Goal: Task Accomplishment & Management: Manage account settings

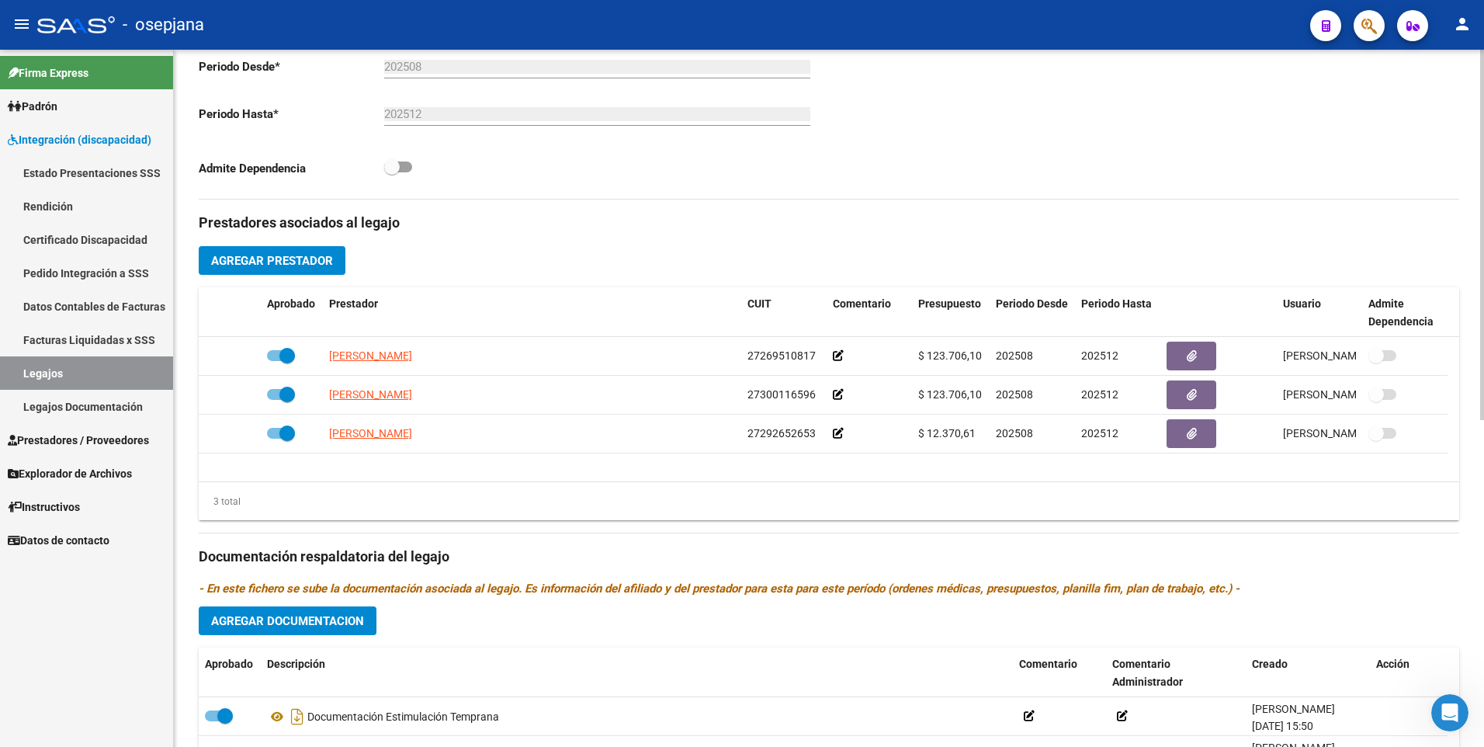
scroll to position [150, 0]
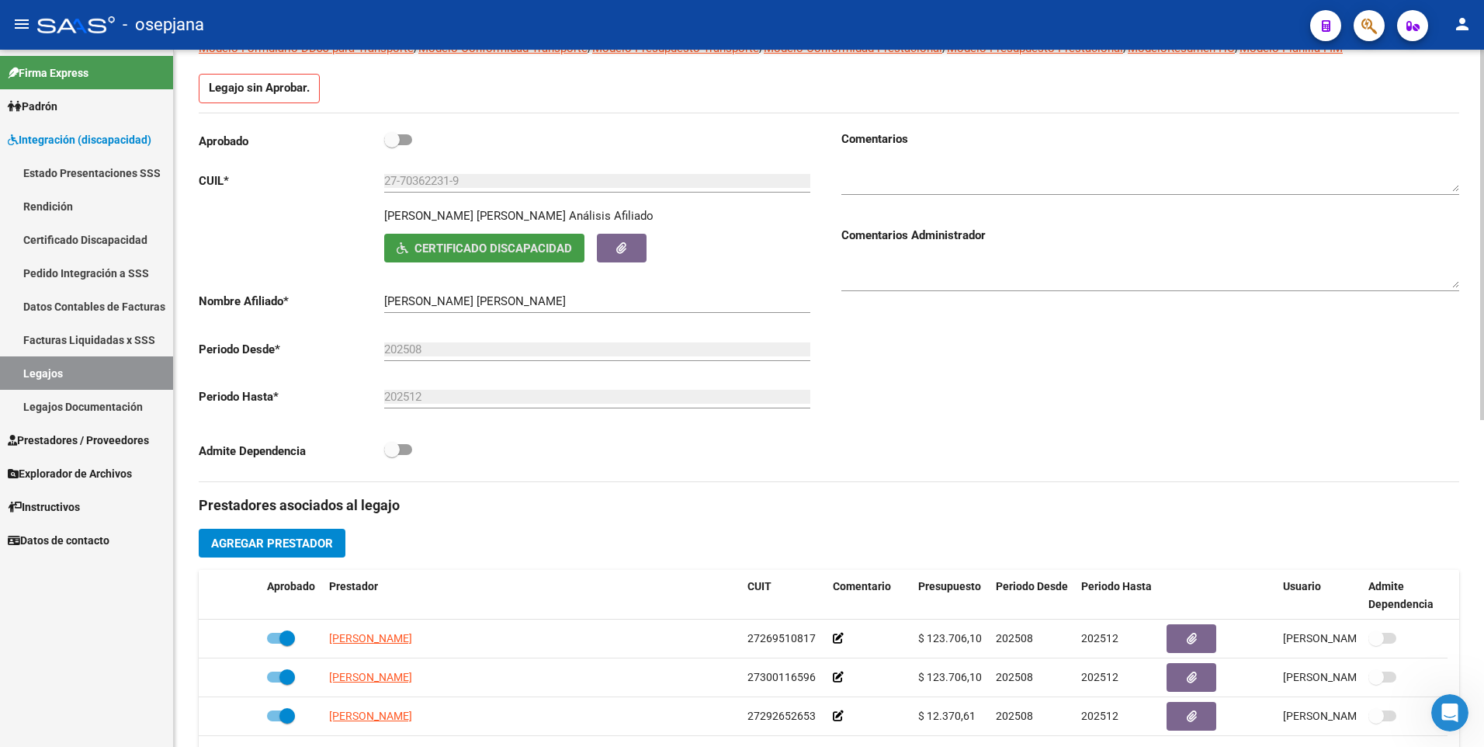
click at [497, 253] on span "Certificado Discapacidad" at bounding box center [494, 248] width 158 height 14
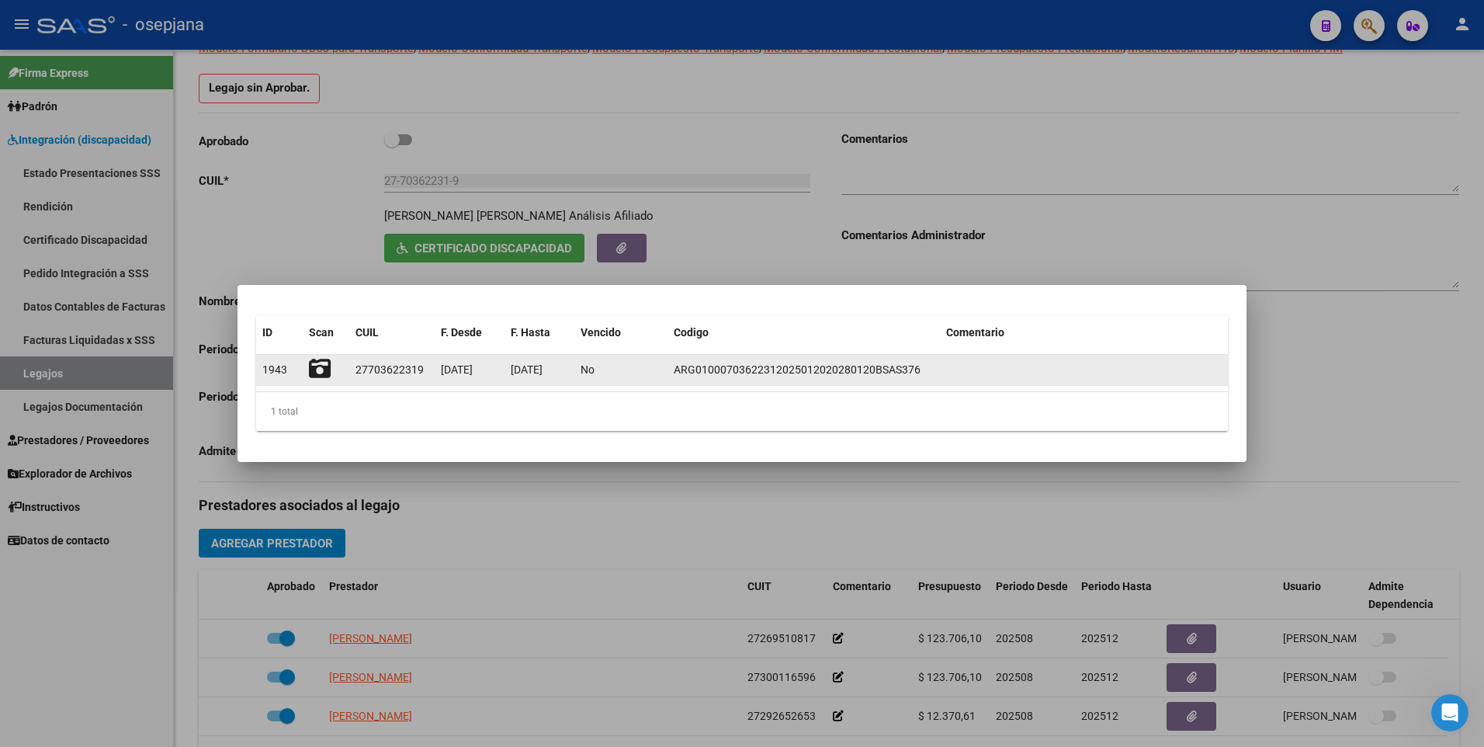
click at [325, 374] on icon at bounding box center [320, 369] width 22 height 22
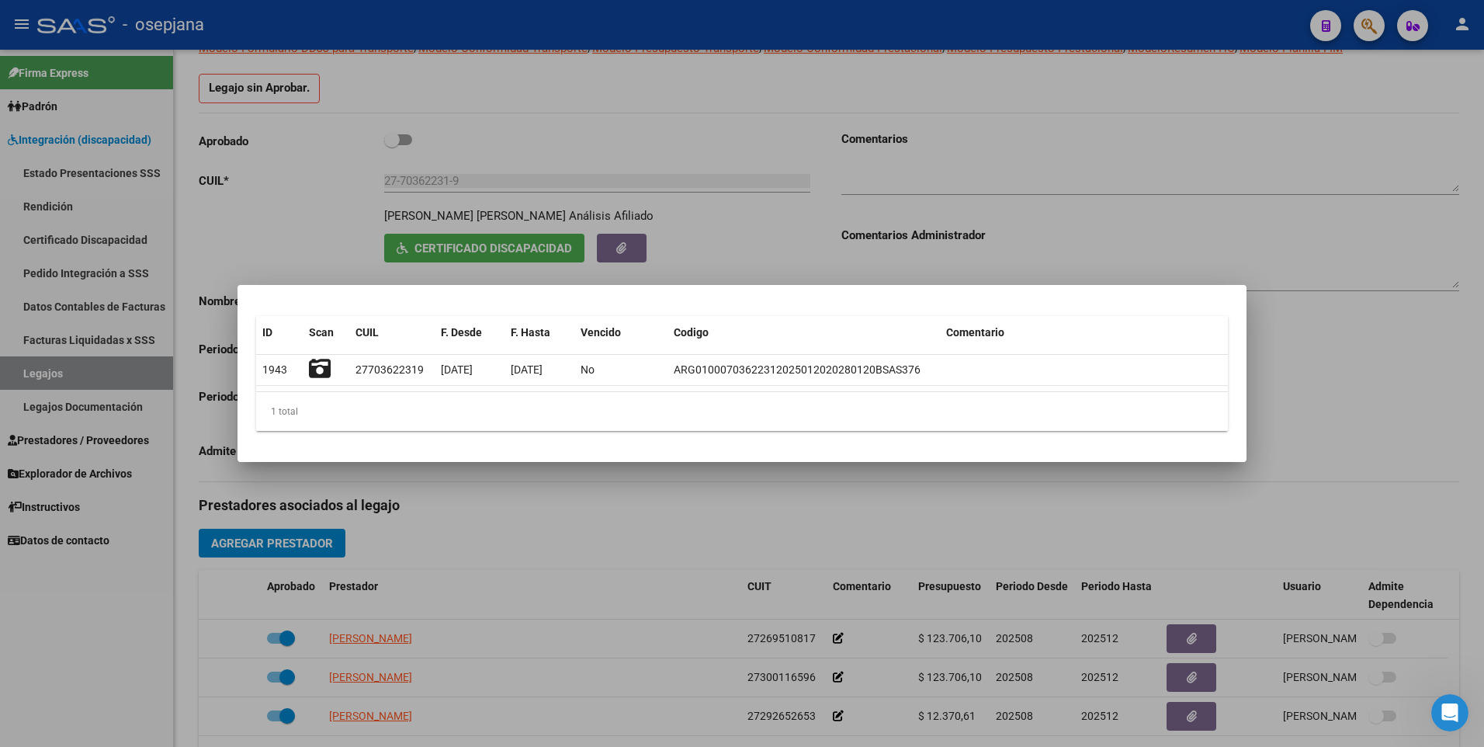
click at [352, 207] on div at bounding box center [742, 373] width 1484 height 747
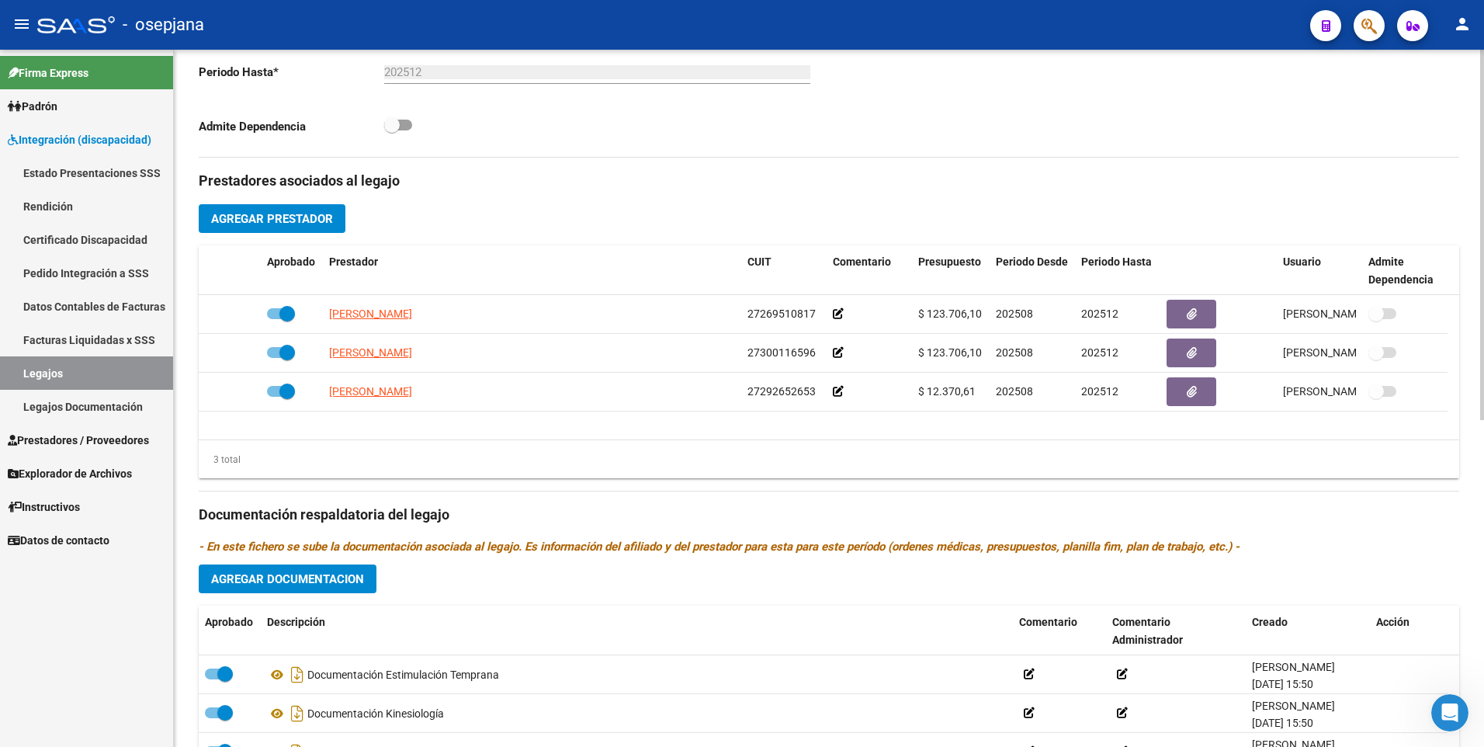
scroll to position [616, 0]
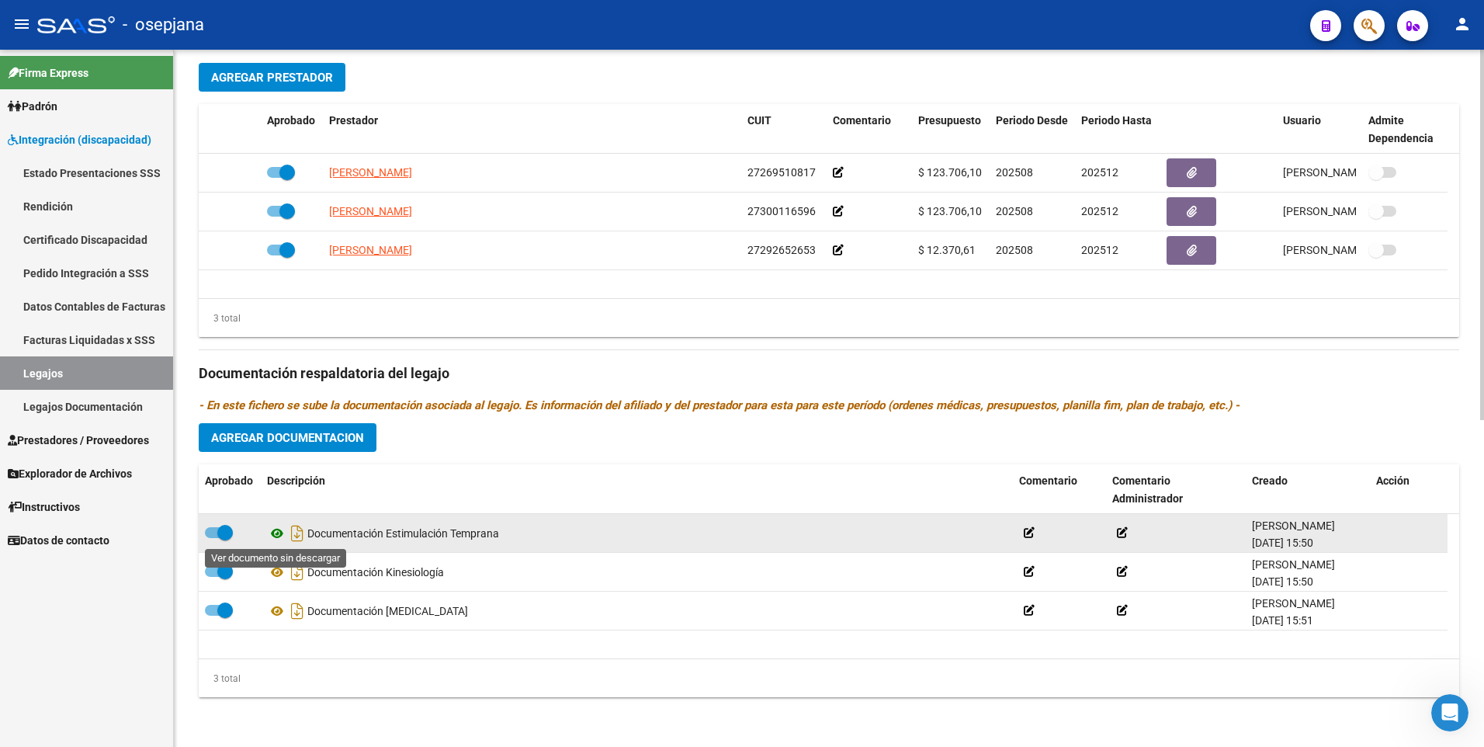
click at [277, 536] on icon at bounding box center [277, 533] width 20 height 19
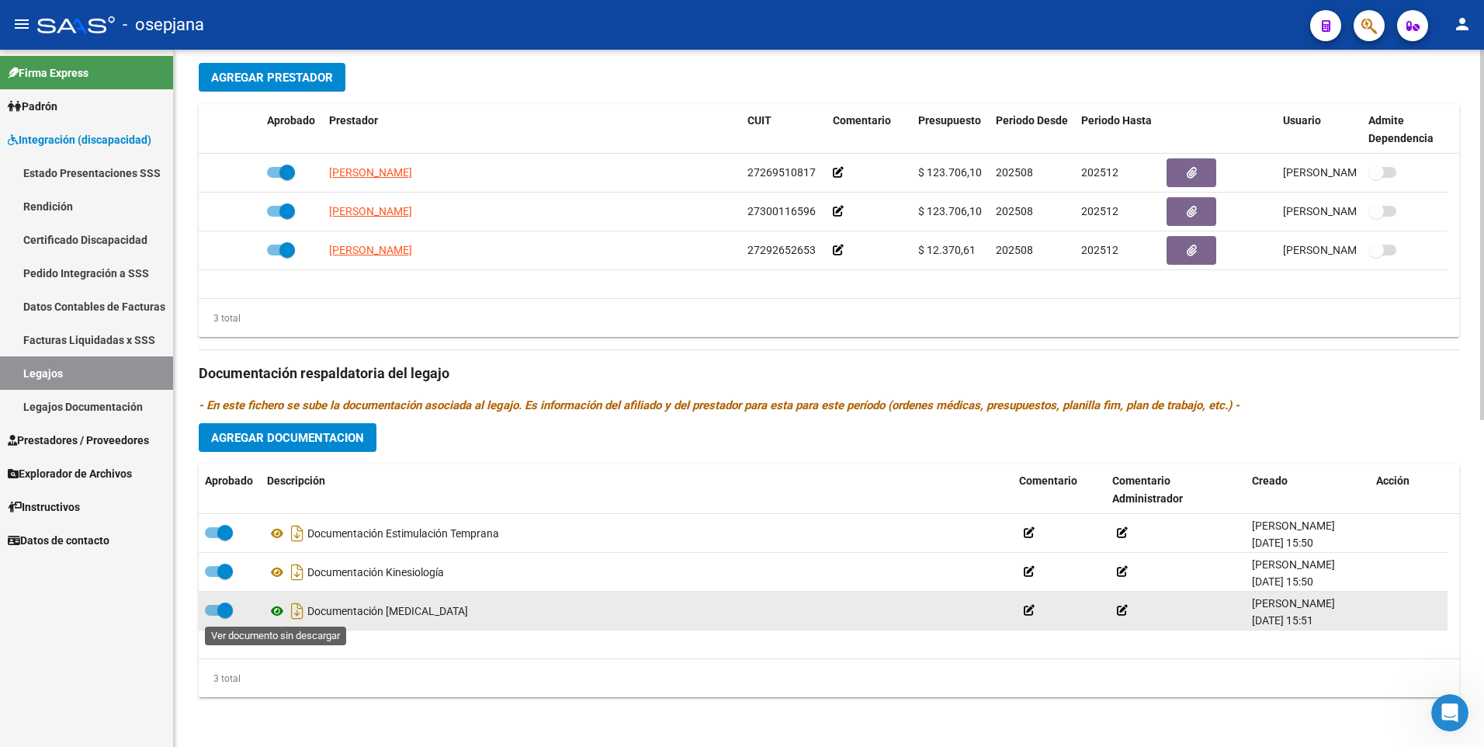
click at [277, 612] on icon at bounding box center [277, 611] width 20 height 19
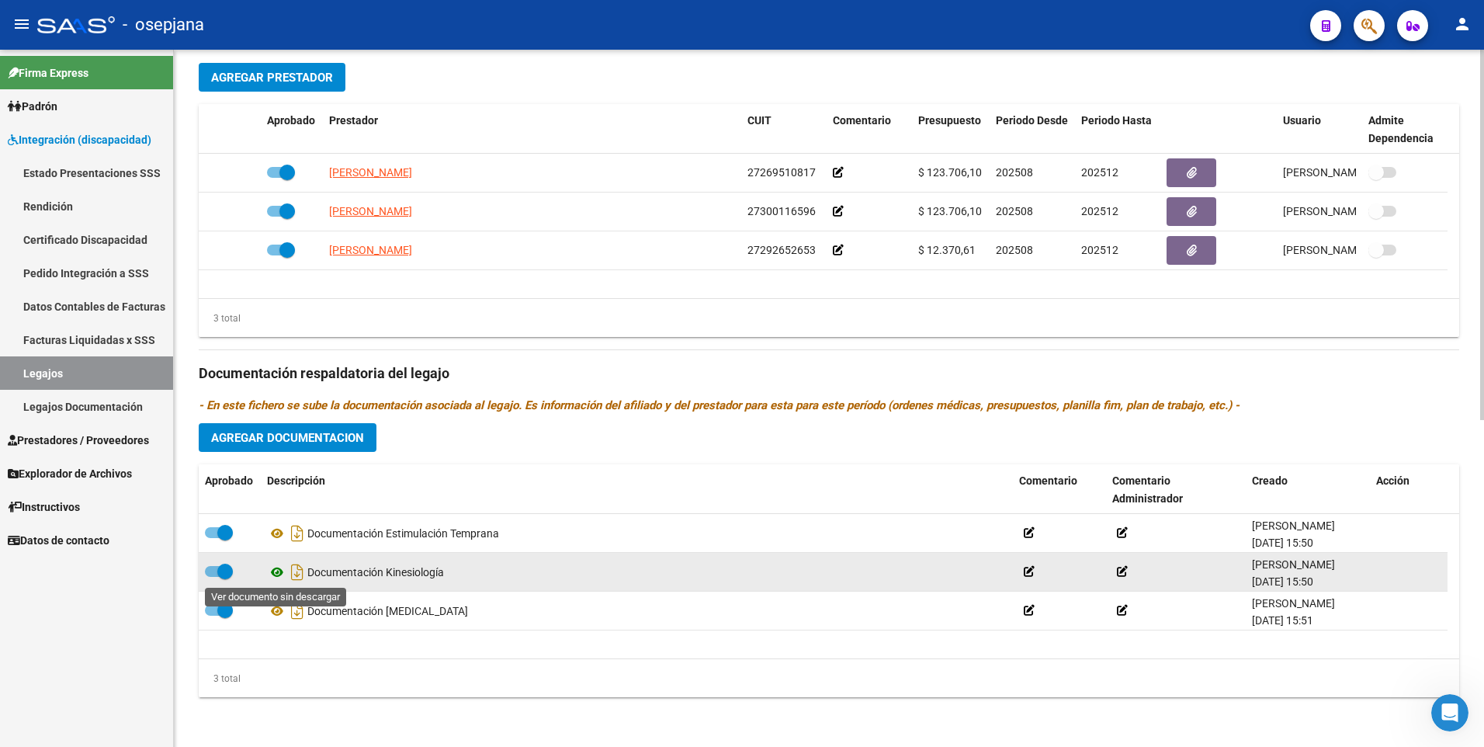
click at [274, 572] on icon at bounding box center [277, 572] width 20 height 19
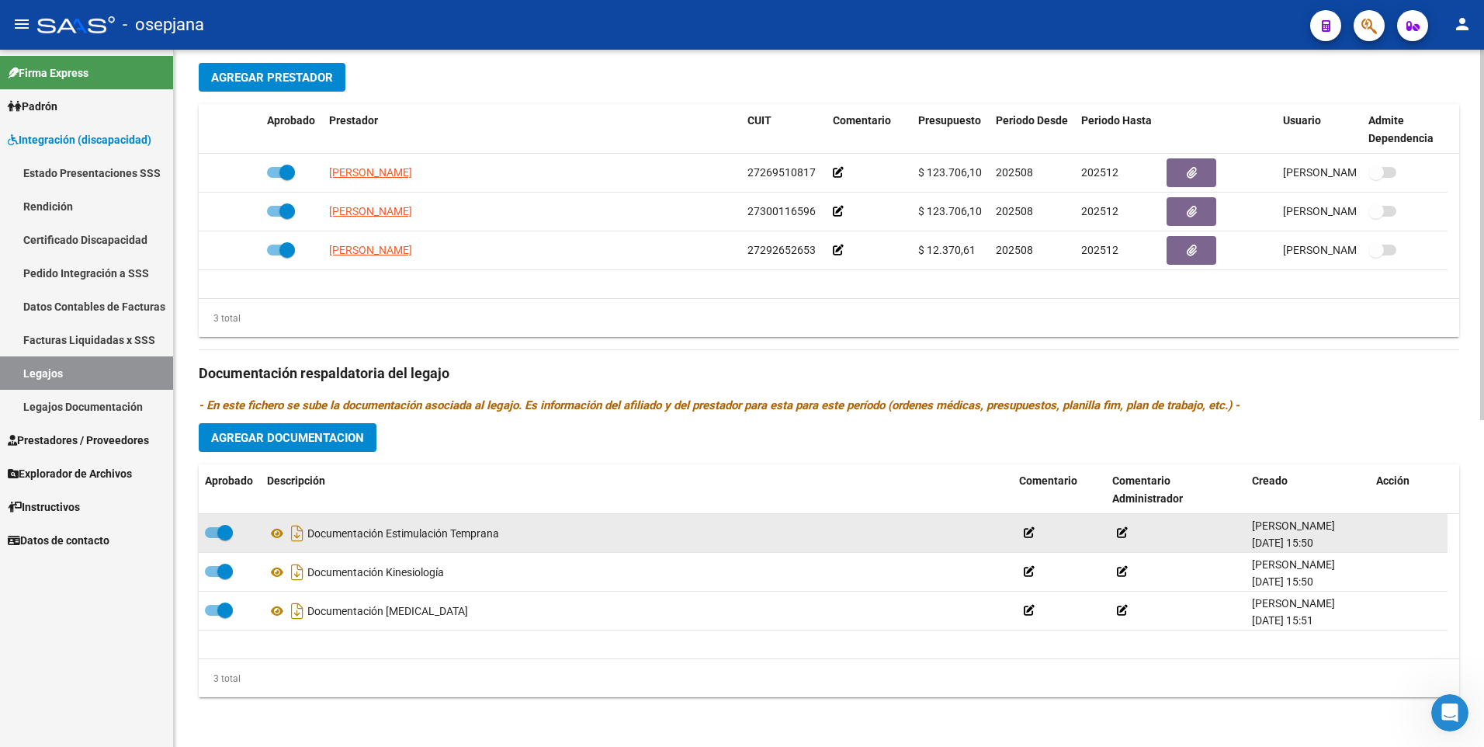
click at [210, 533] on span at bounding box center [219, 532] width 28 height 11
click at [212, 538] on input "checkbox" at bounding box center [212, 538] width 1 height 1
click at [227, 535] on span at bounding box center [219, 532] width 28 height 11
click at [213, 538] on input "checkbox" at bounding box center [212, 538] width 1 height 1
checkbox input "true"
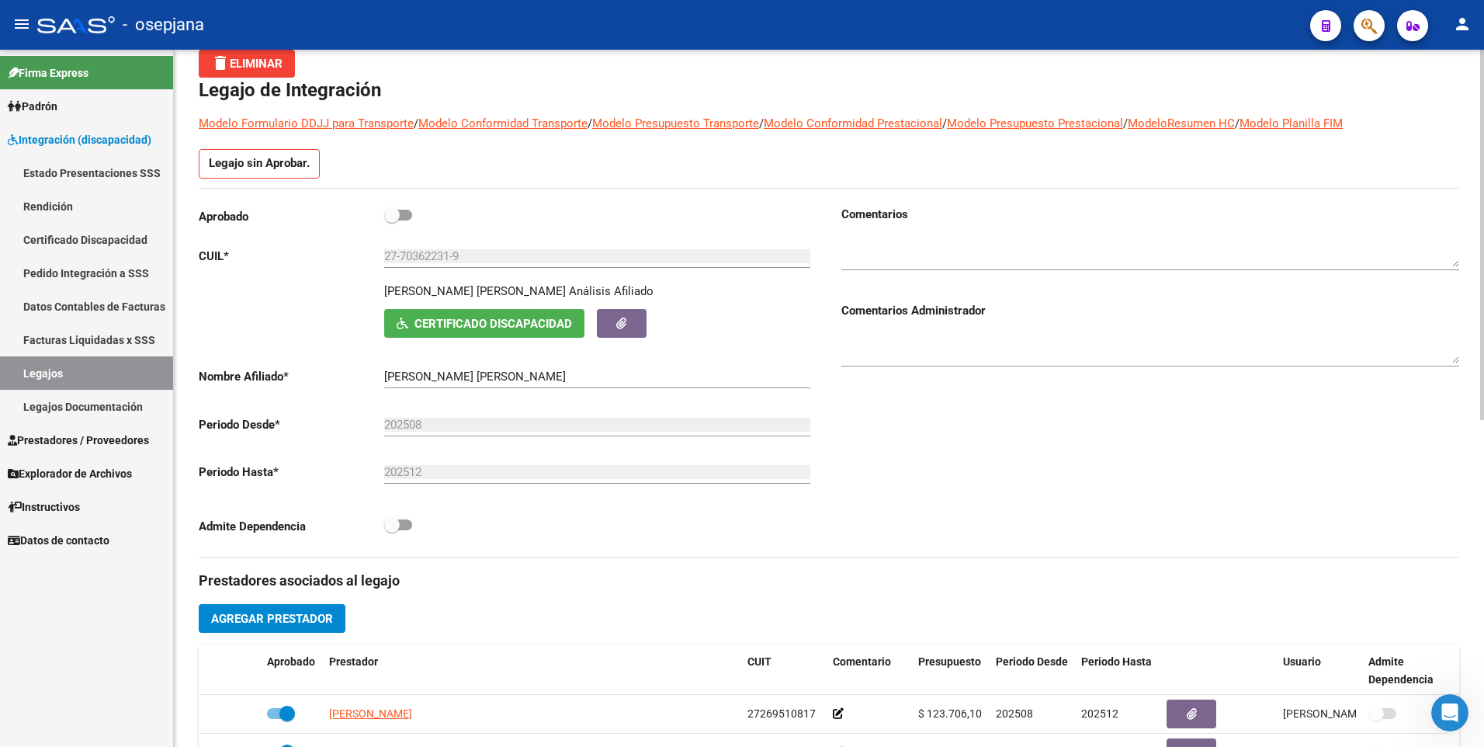
scroll to position [0, 0]
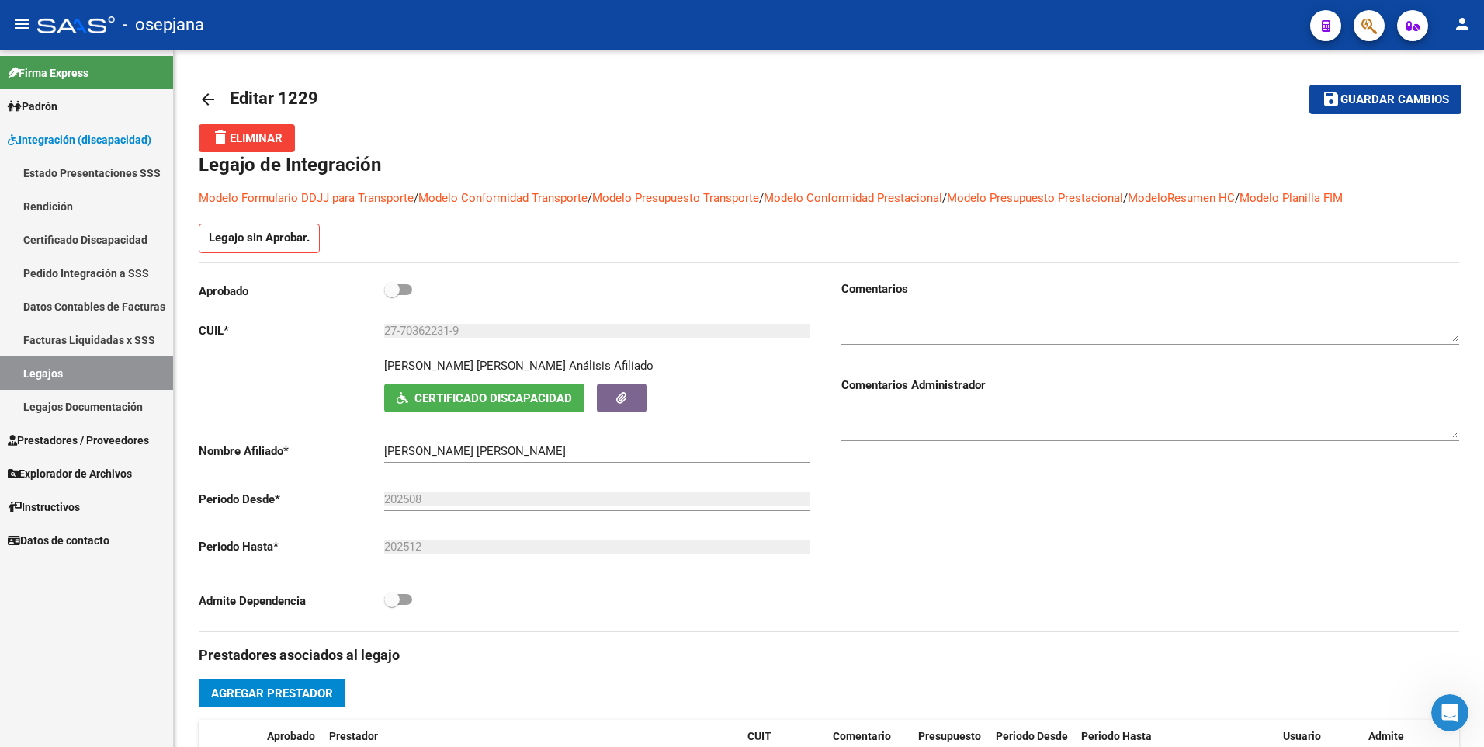
drag, startPoint x: 36, startPoint y: 372, endPoint x: 69, endPoint y: 363, distance: 33.7
click at [36, 372] on link "Legajos" at bounding box center [86, 372] width 173 height 33
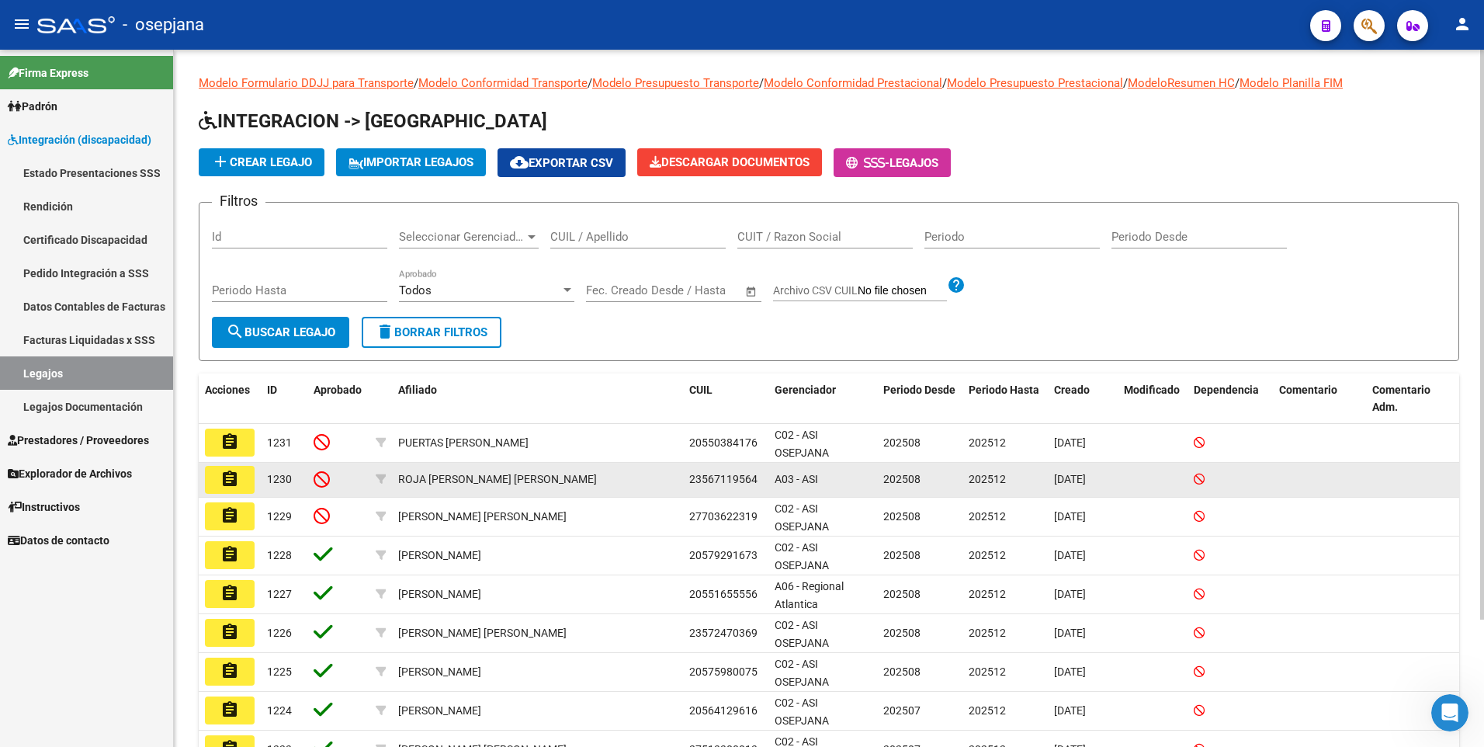
click at [239, 484] on button "assignment" at bounding box center [230, 480] width 50 height 28
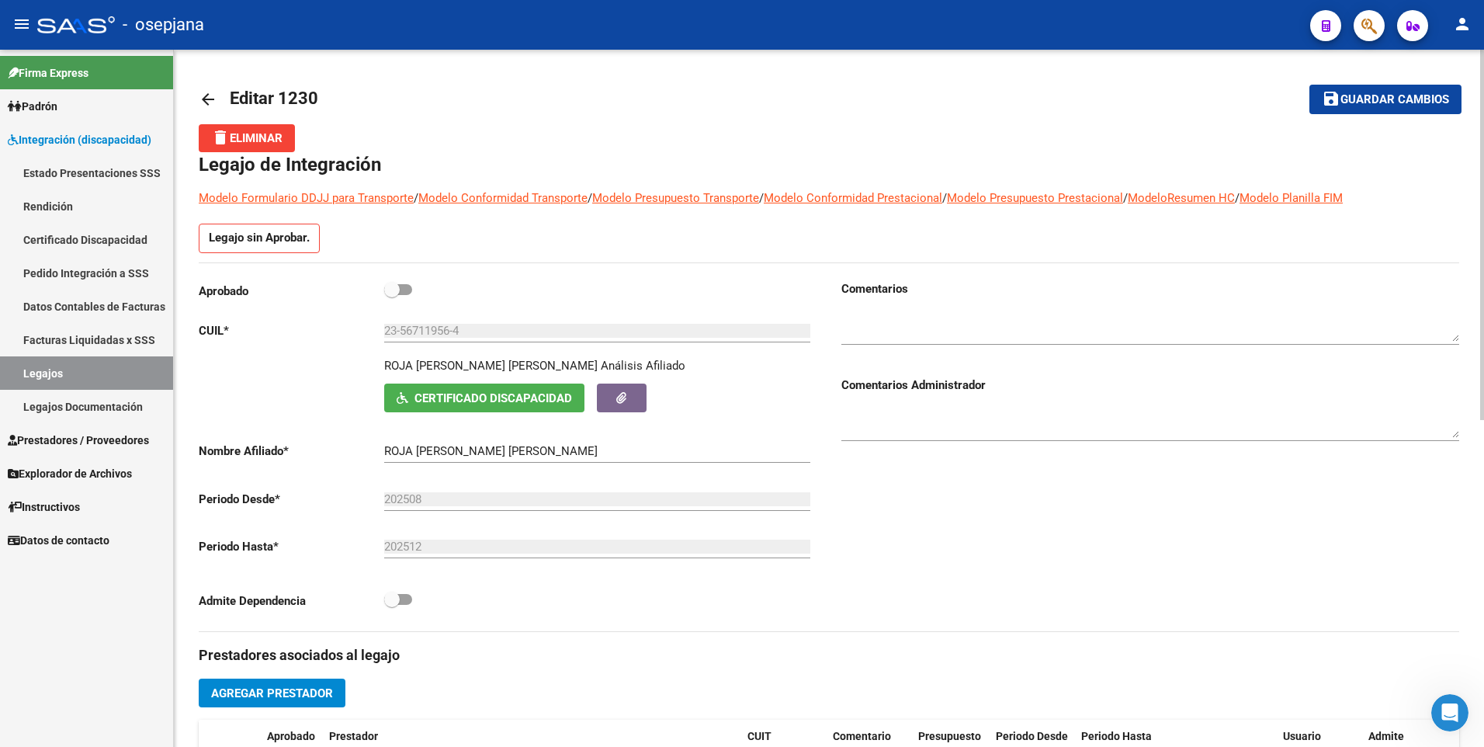
click at [207, 99] on mat-icon "arrow_back" at bounding box center [208, 99] width 19 height 19
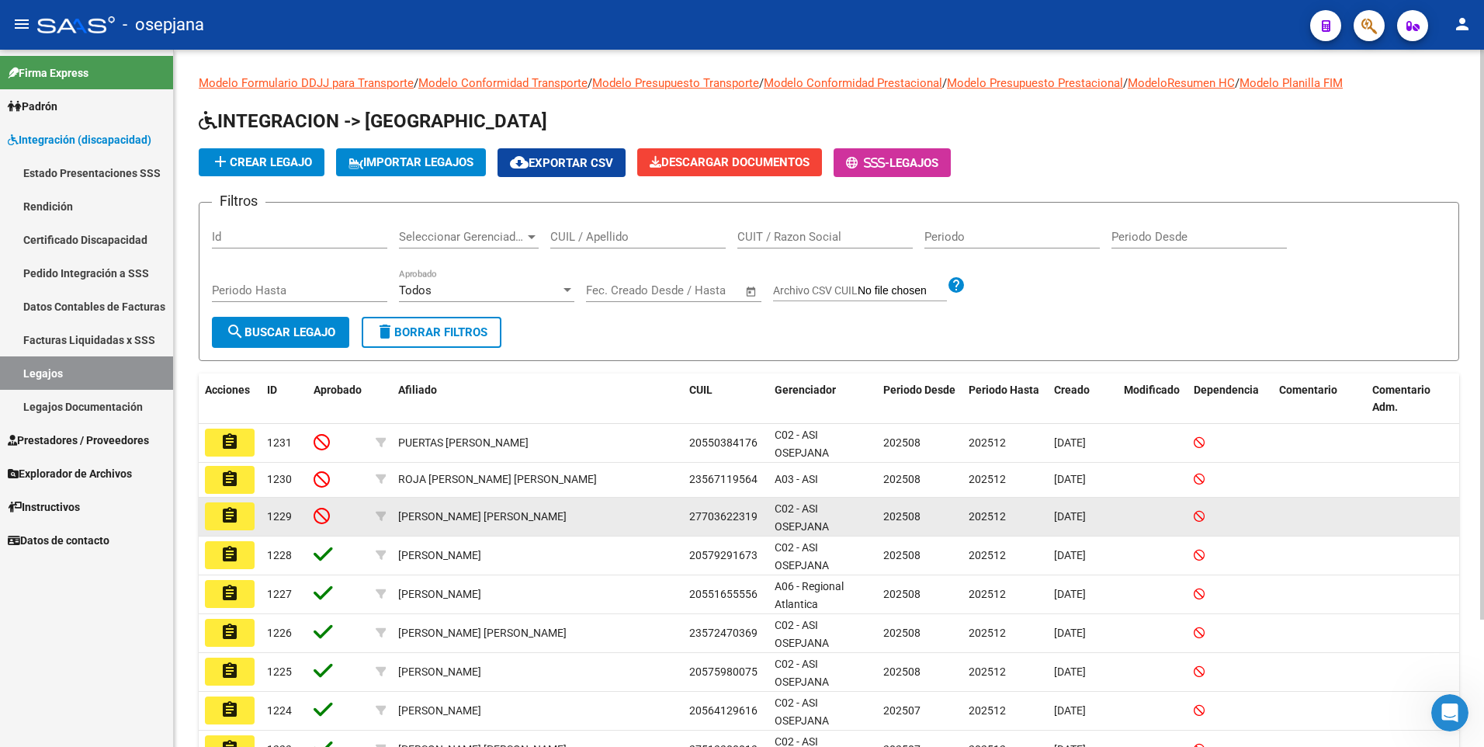
click at [234, 520] on mat-icon "assignment" at bounding box center [229, 515] width 19 height 19
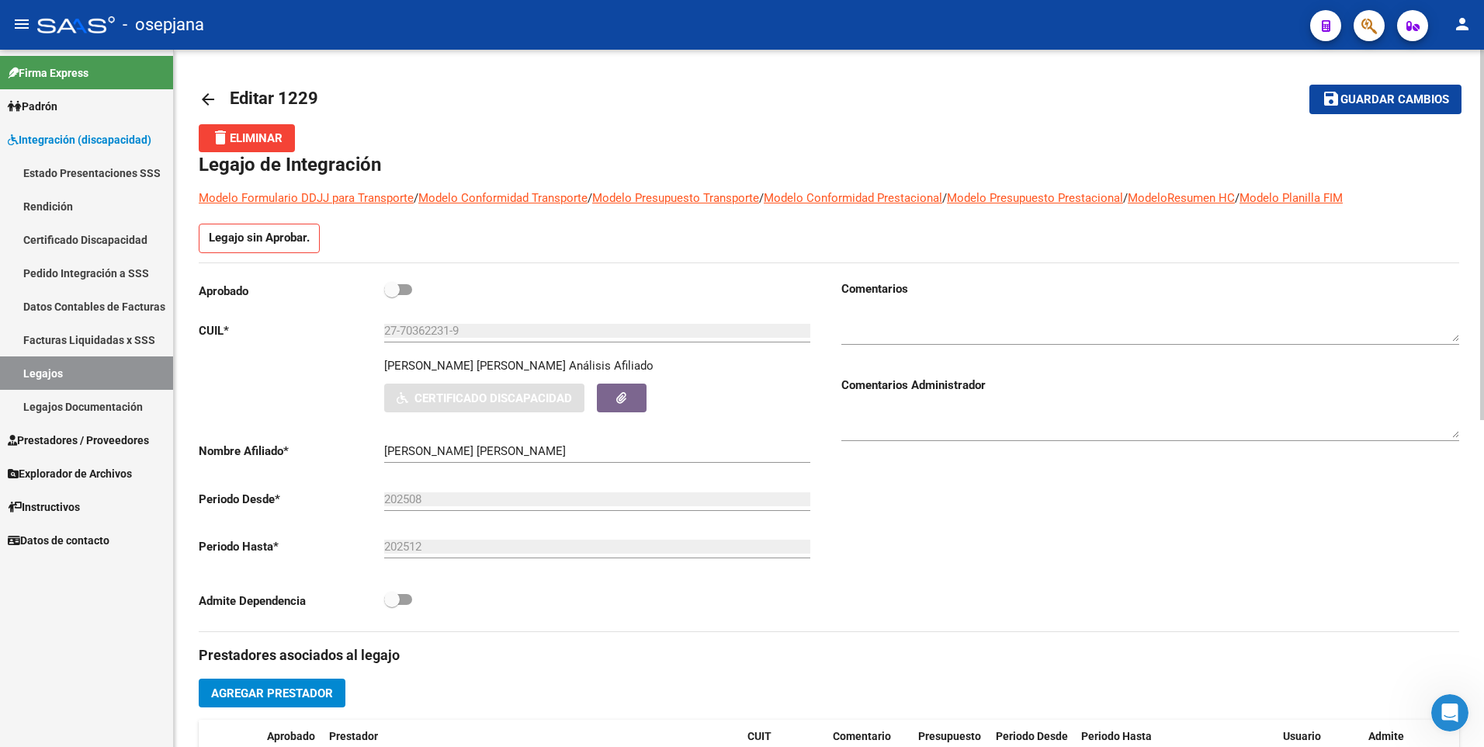
scroll to position [616, 0]
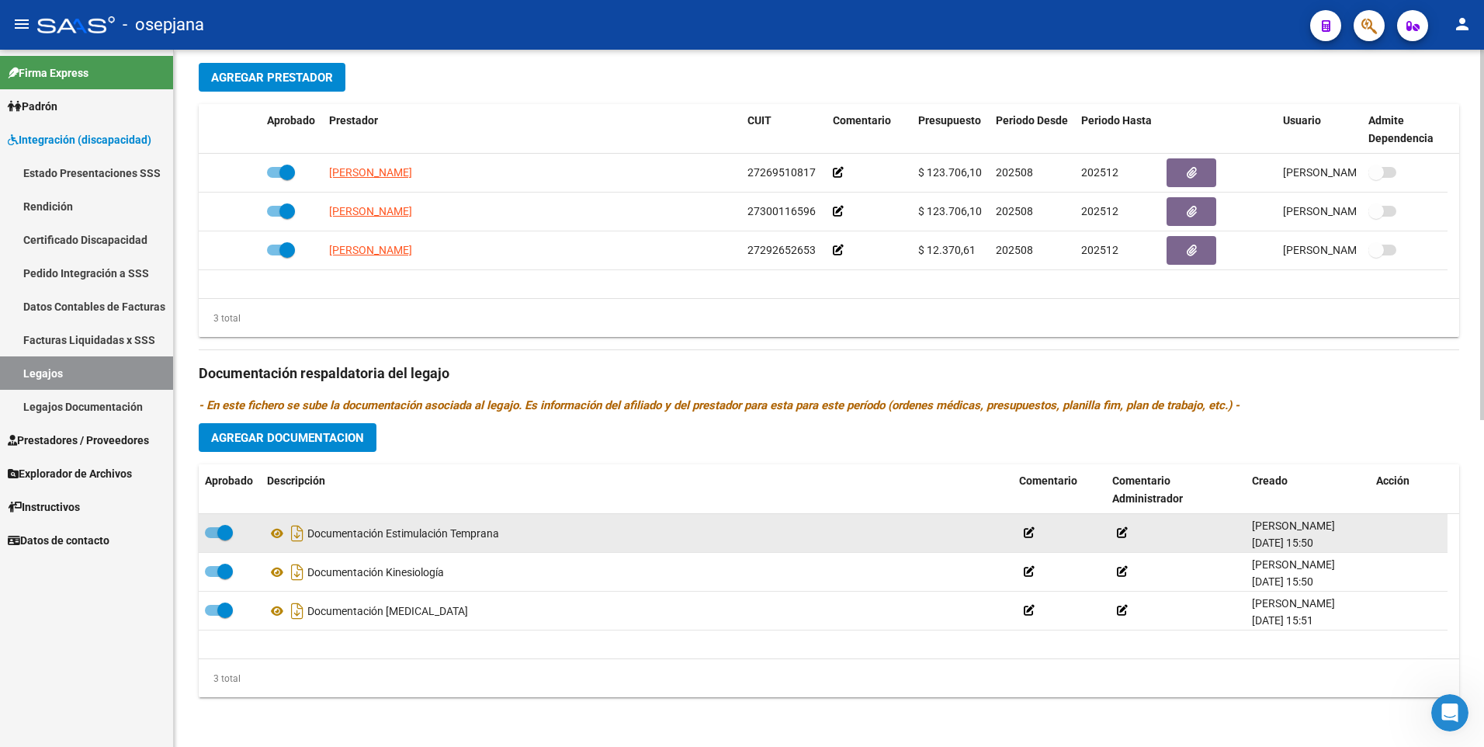
click at [213, 533] on span at bounding box center [219, 532] width 28 height 11
click at [213, 538] on input "checkbox" at bounding box center [212, 538] width 1 height 1
checkbox input "false"
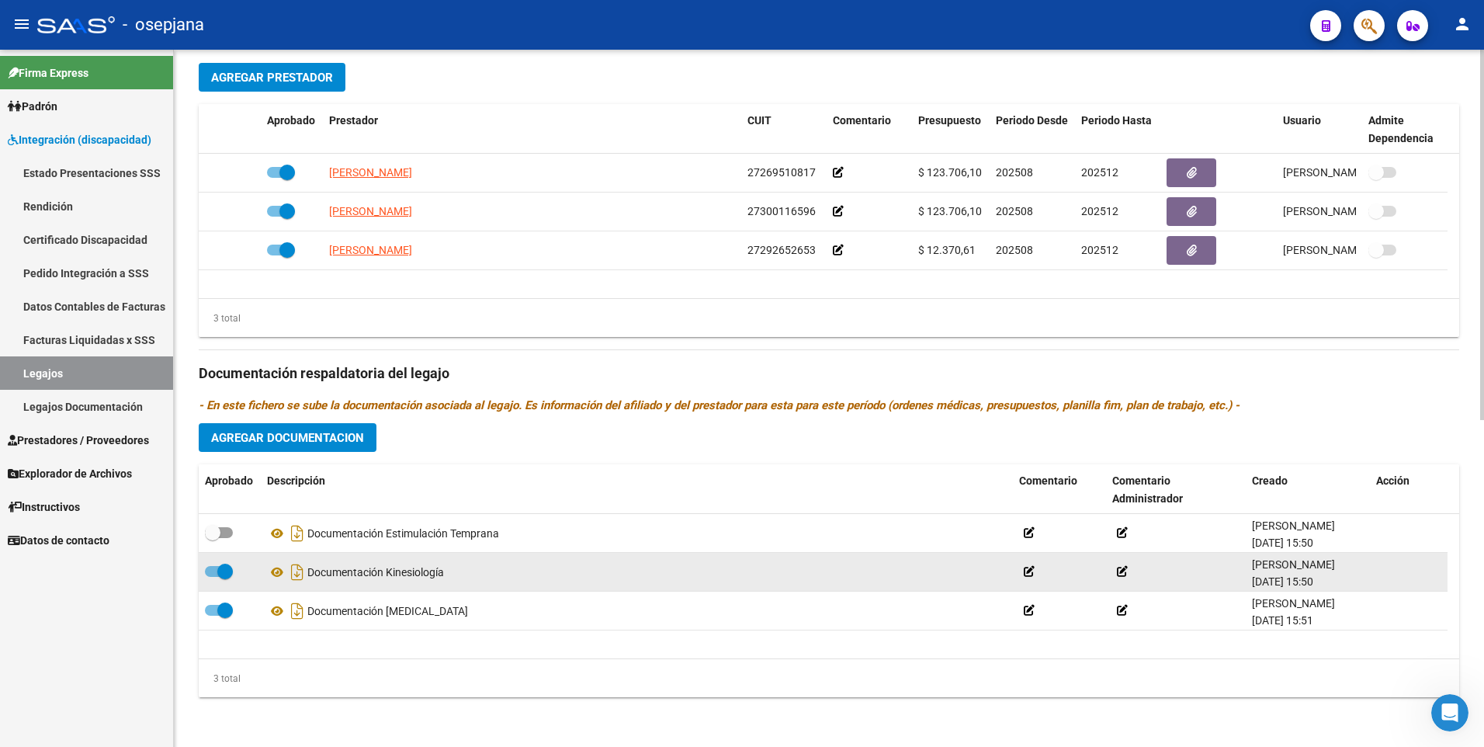
click at [216, 576] on span at bounding box center [219, 571] width 28 height 11
click at [213, 577] on input "checkbox" at bounding box center [212, 577] width 1 height 1
checkbox input "false"
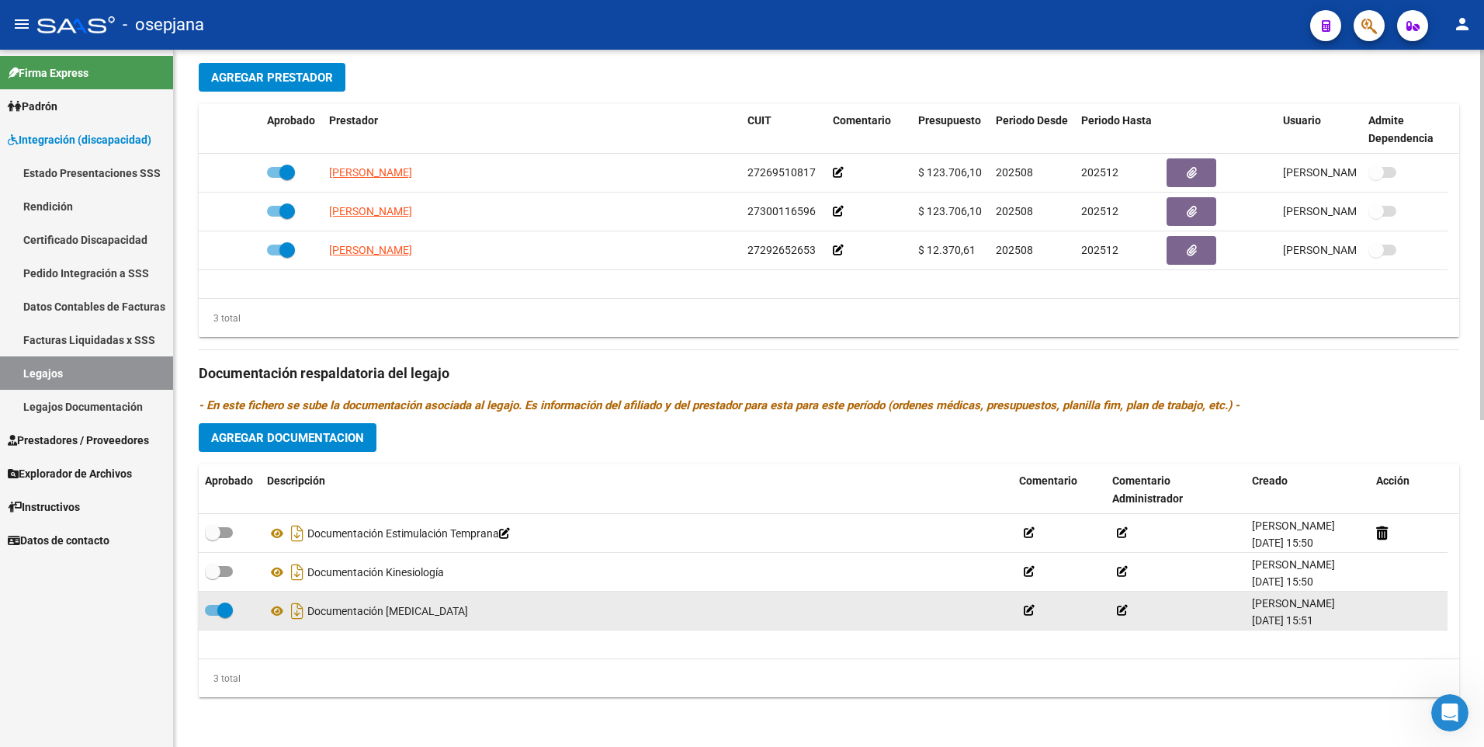
drag, startPoint x: 213, startPoint y: 613, endPoint x: 213, endPoint y: 620, distance: 7.8
click at [213, 620] on div at bounding box center [230, 611] width 50 height 20
click at [206, 616] on label at bounding box center [219, 610] width 28 height 19
click at [212, 616] on input "checkbox" at bounding box center [212, 616] width 1 height 1
checkbox input "false"
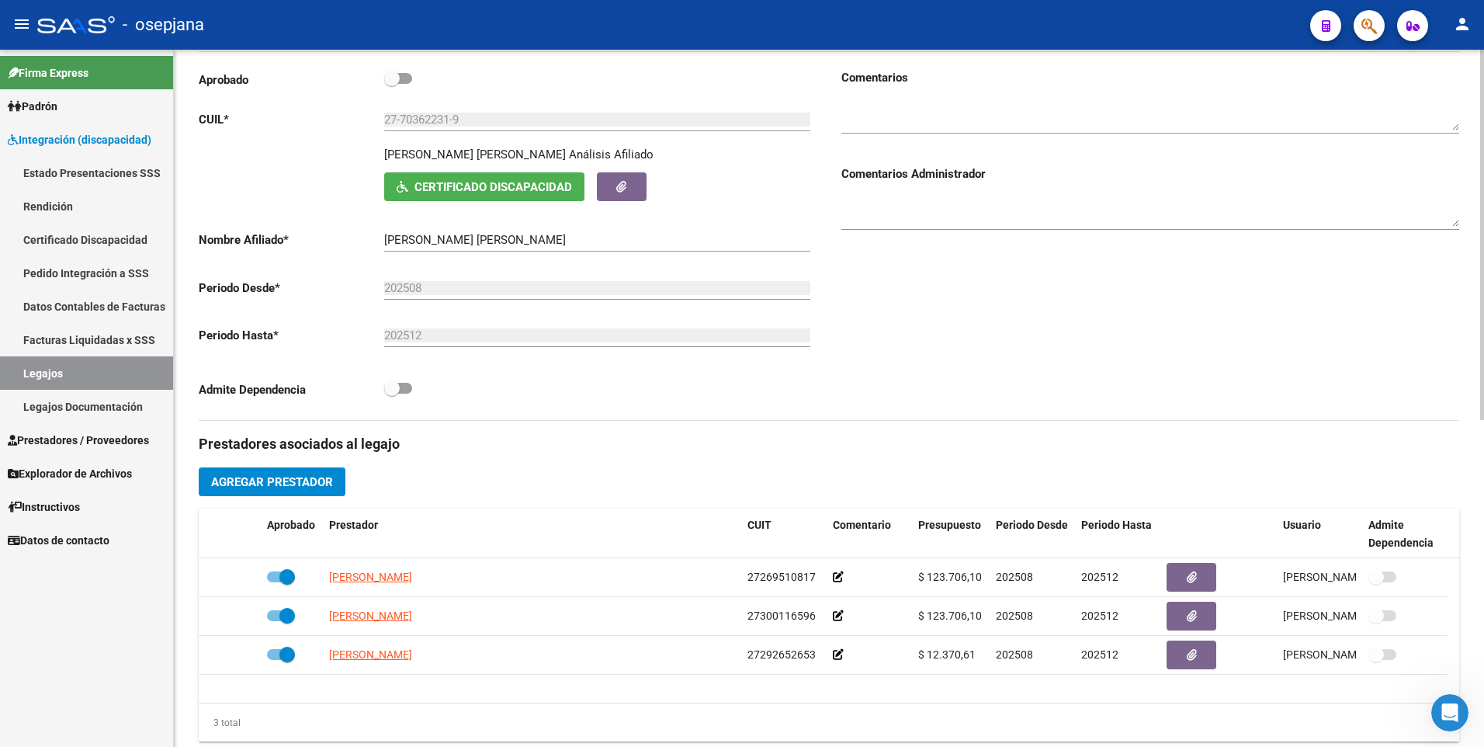
scroll to position [0, 0]
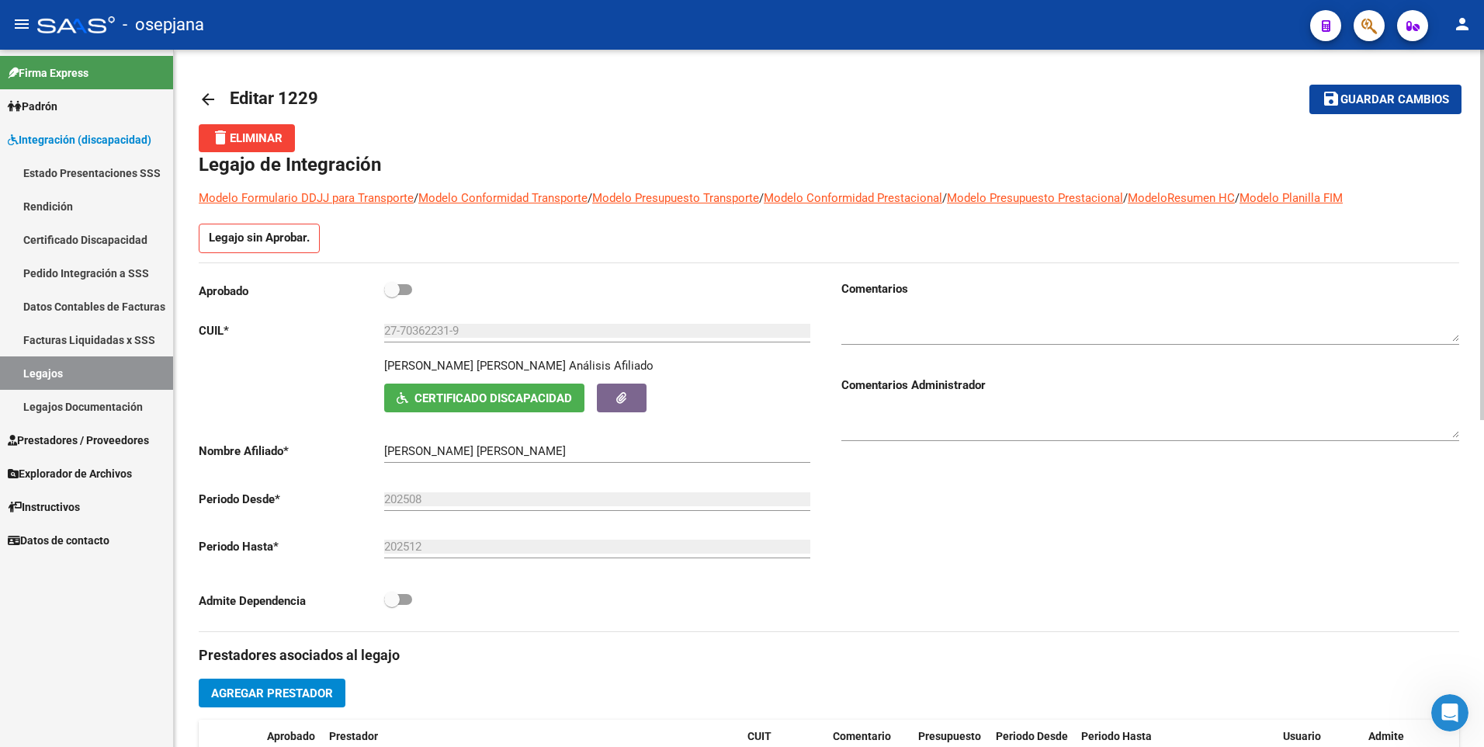
click at [1345, 106] on span "Guardar cambios" at bounding box center [1395, 100] width 109 height 14
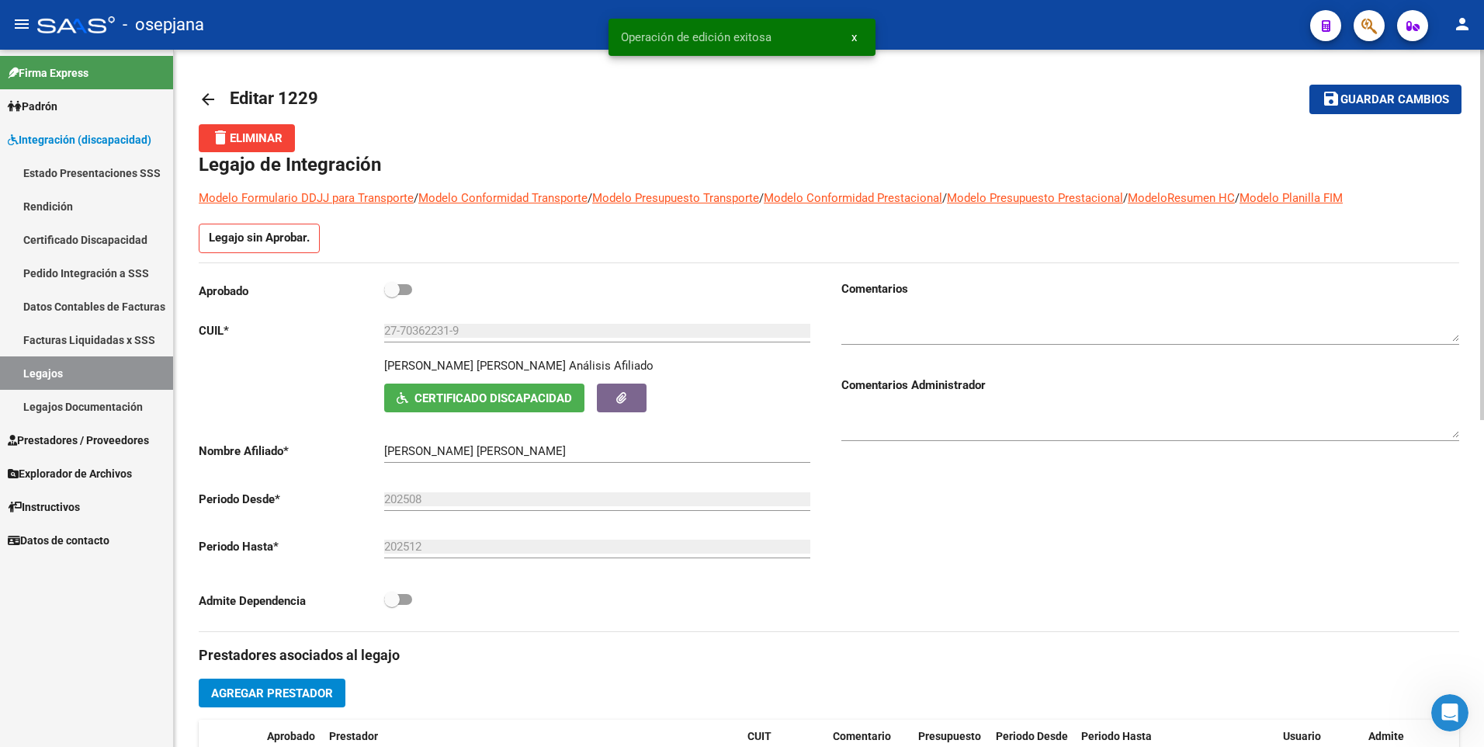
click at [205, 98] on mat-icon "arrow_back" at bounding box center [208, 99] width 19 height 19
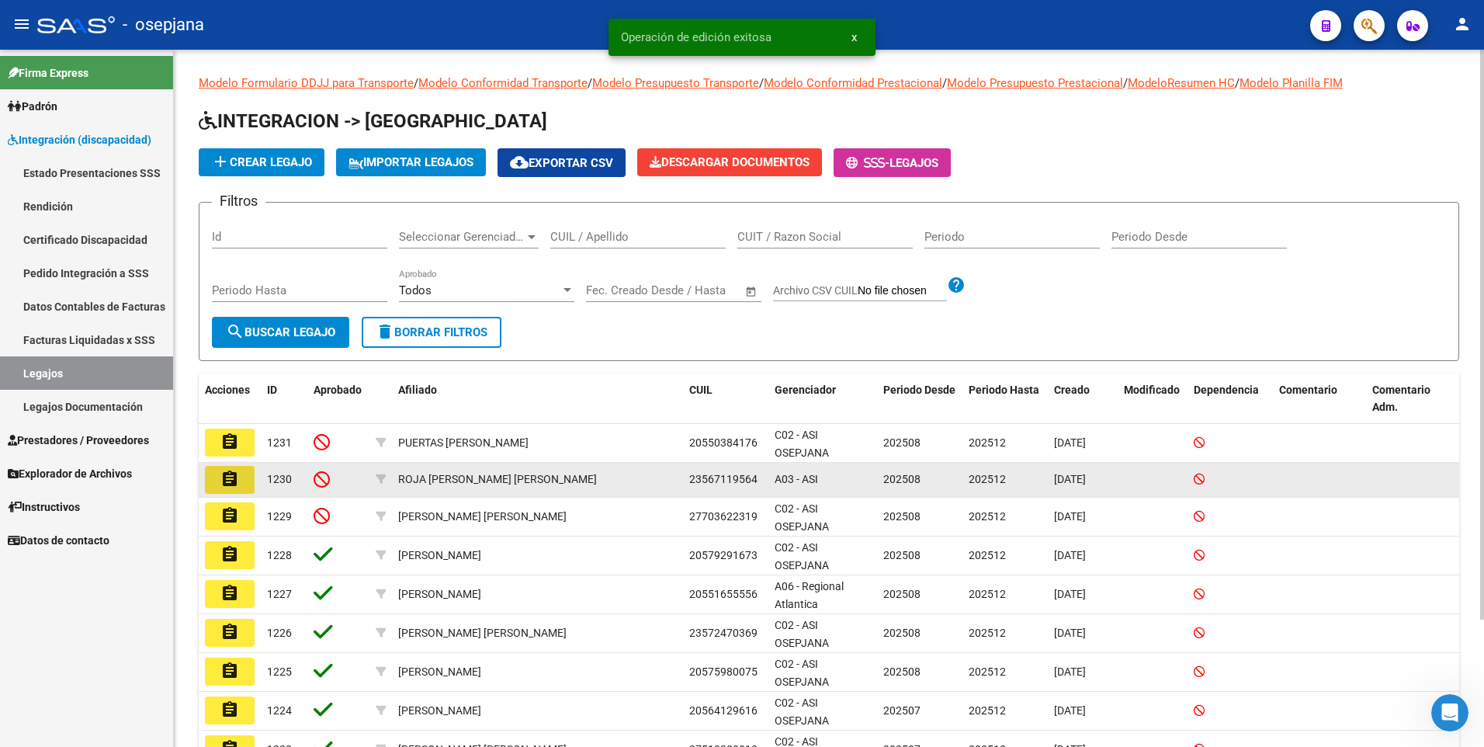
click at [236, 472] on mat-icon "assignment" at bounding box center [229, 479] width 19 height 19
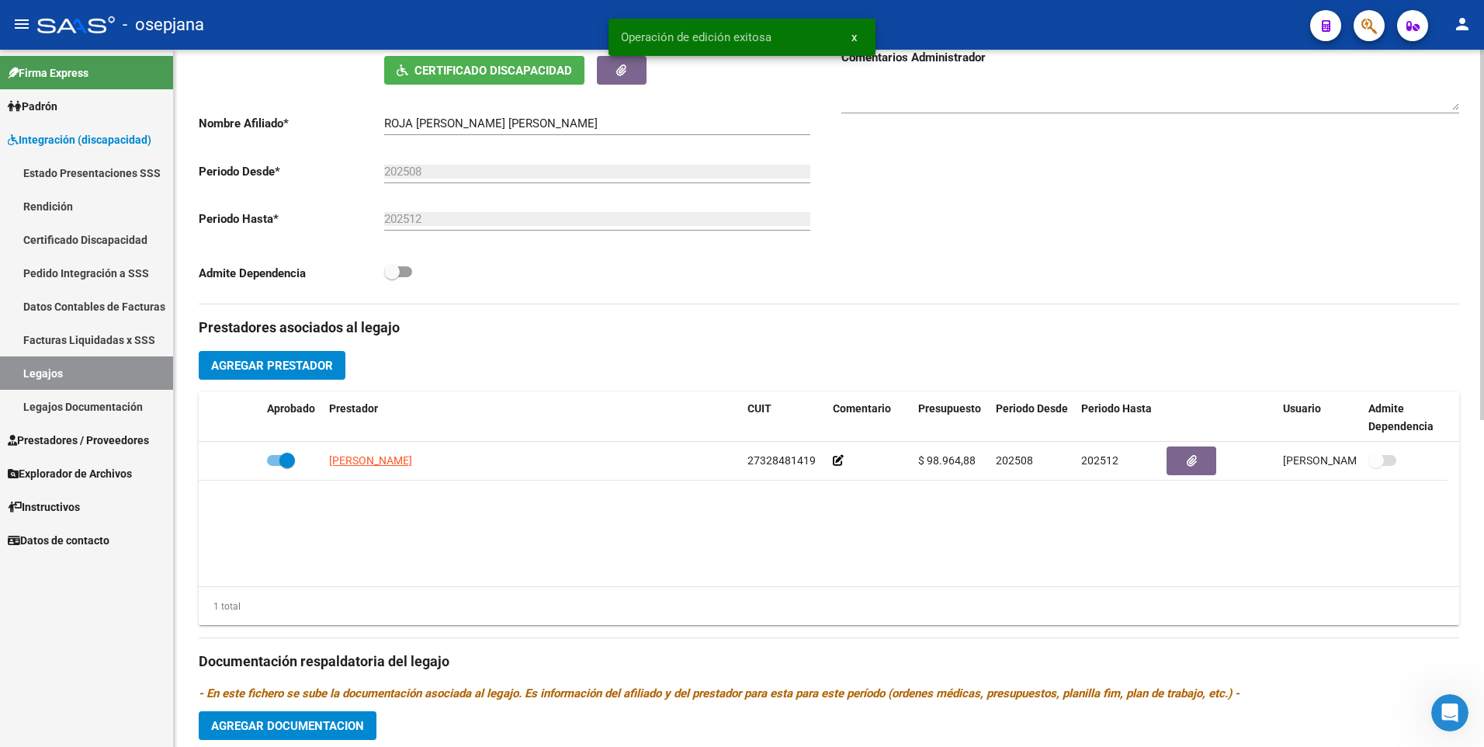
scroll to position [466, 0]
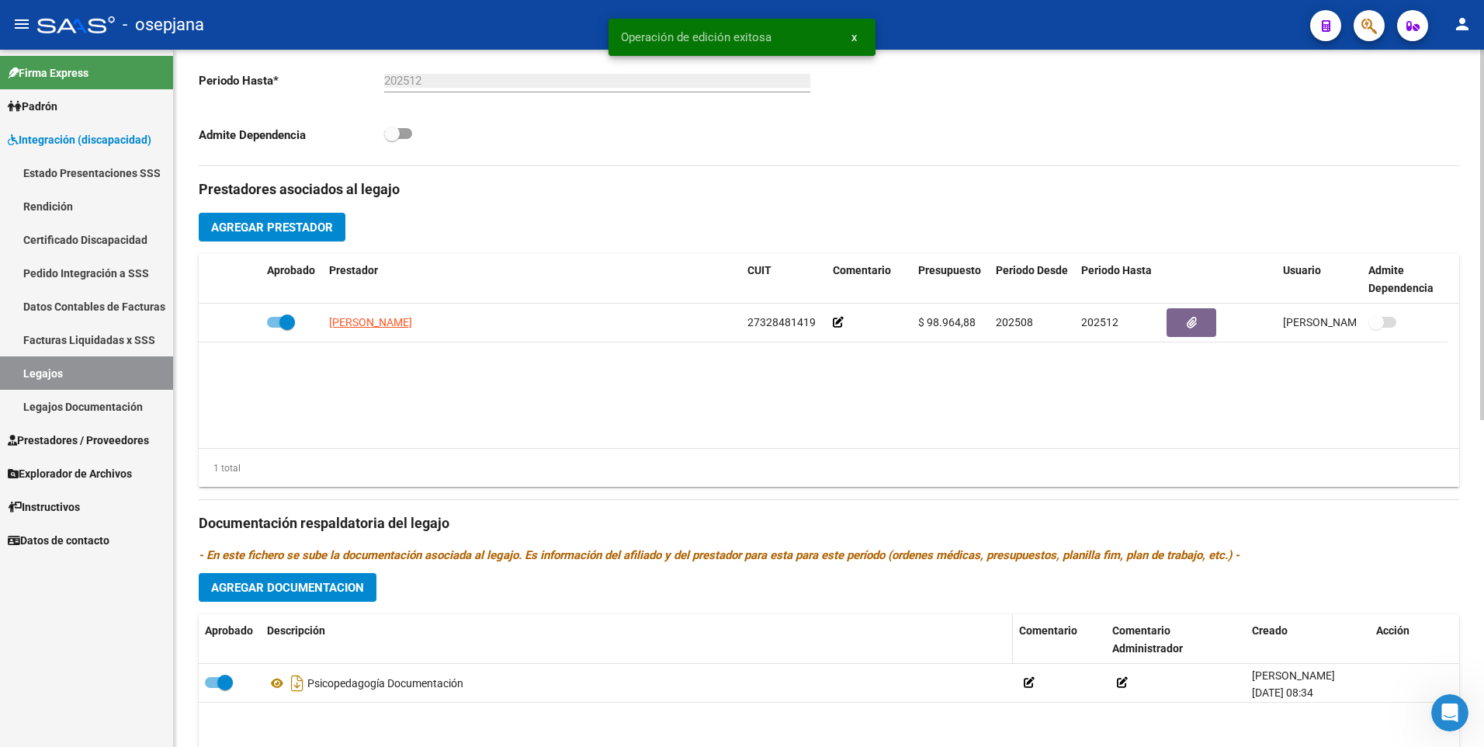
drag, startPoint x: 207, startPoint y: 680, endPoint x: 285, endPoint y: 663, distance: 79.5
click at [207, 681] on span at bounding box center [219, 682] width 28 height 11
click at [212, 688] on input "checkbox" at bounding box center [212, 688] width 1 height 1
checkbox input "false"
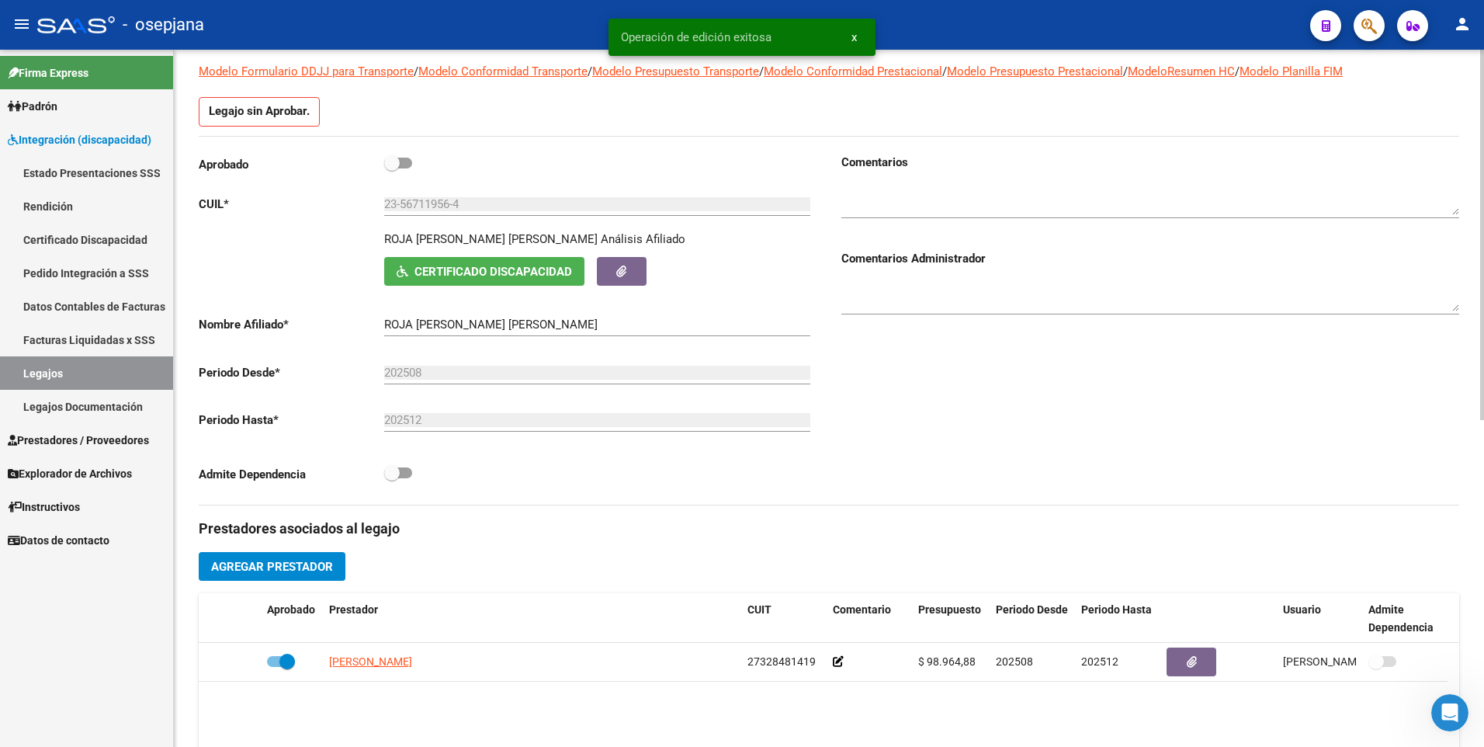
scroll to position [0, 0]
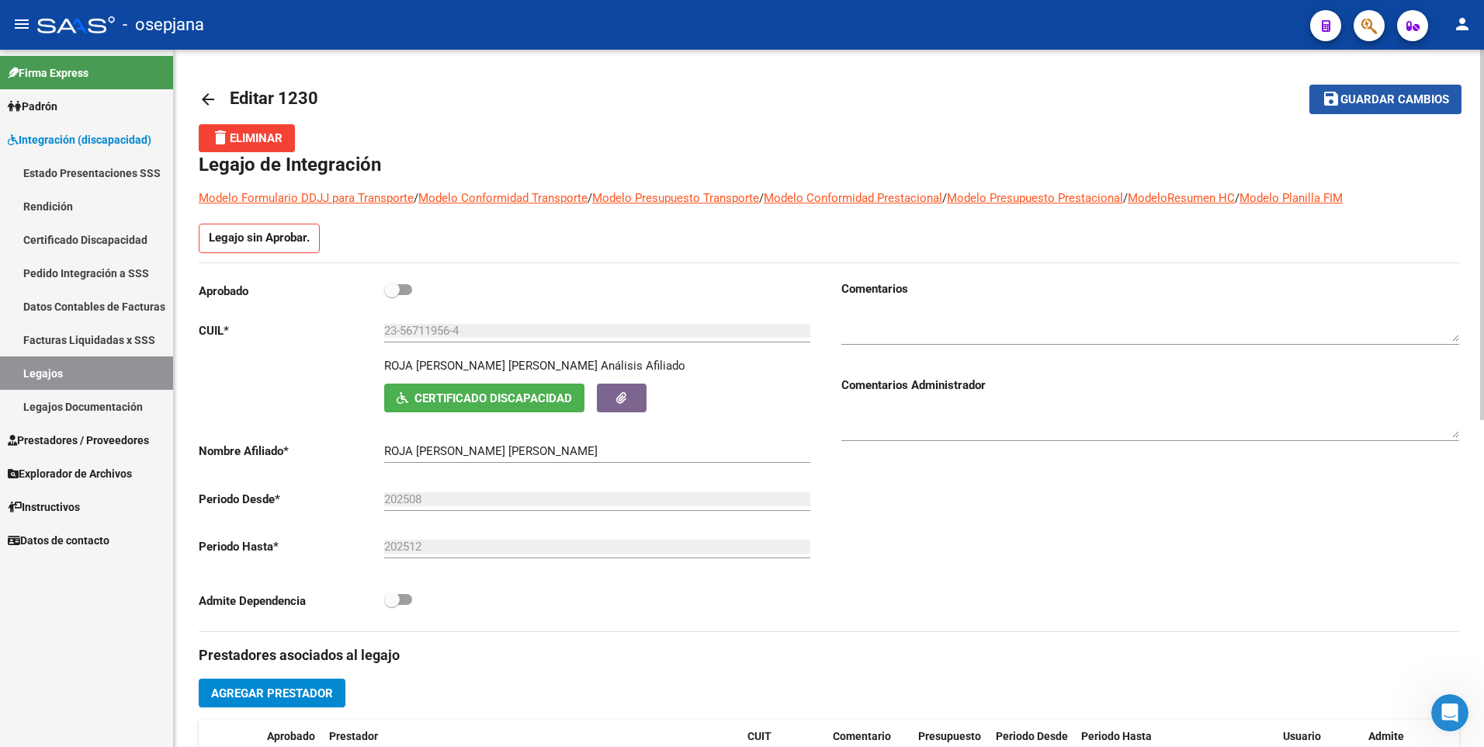
drag, startPoint x: 1346, startPoint y: 109, endPoint x: 1116, endPoint y: 124, distance: 230.3
click at [1347, 109] on button "save Guardar cambios" at bounding box center [1386, 99] width 152 height 29
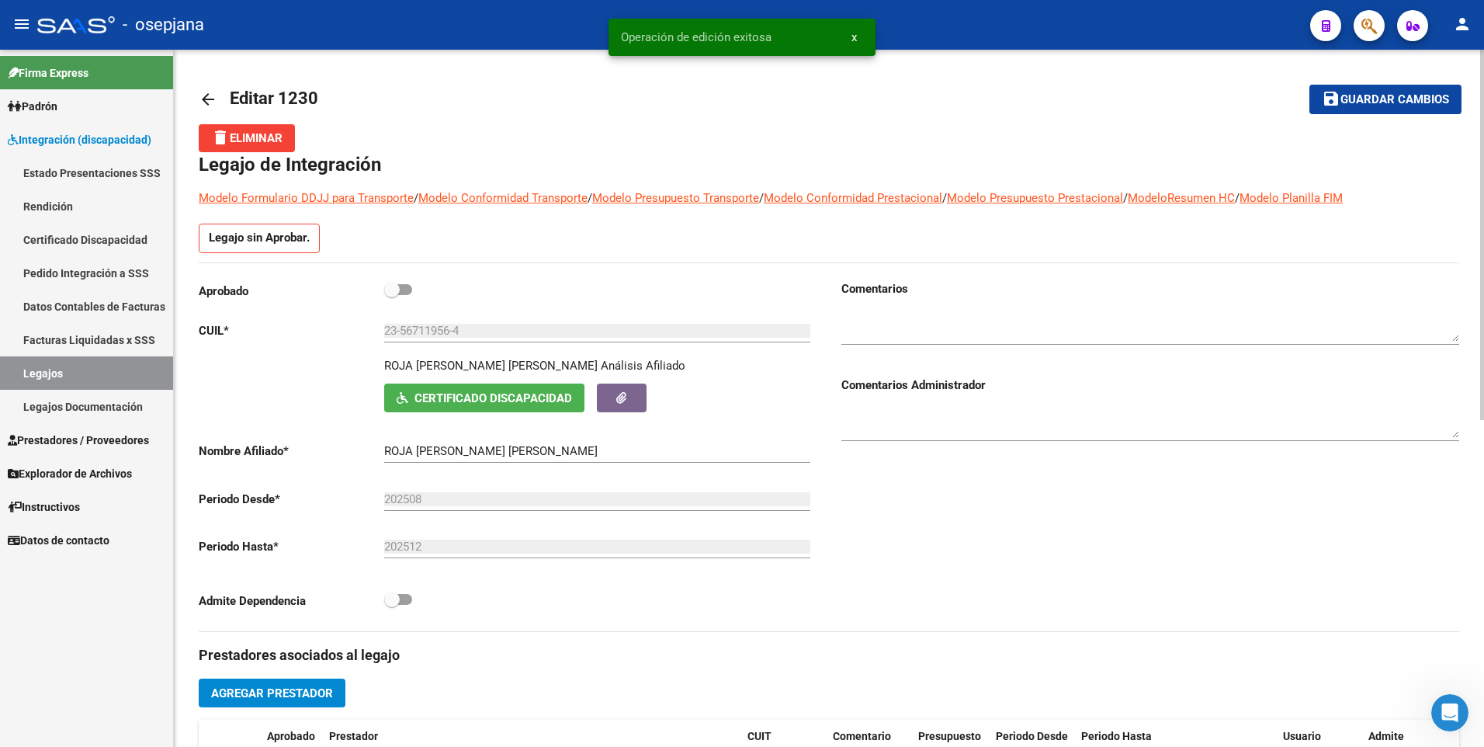
click at [224, 99] on link "arrow_back" at bounding box center [214, 99] width 31 height 36
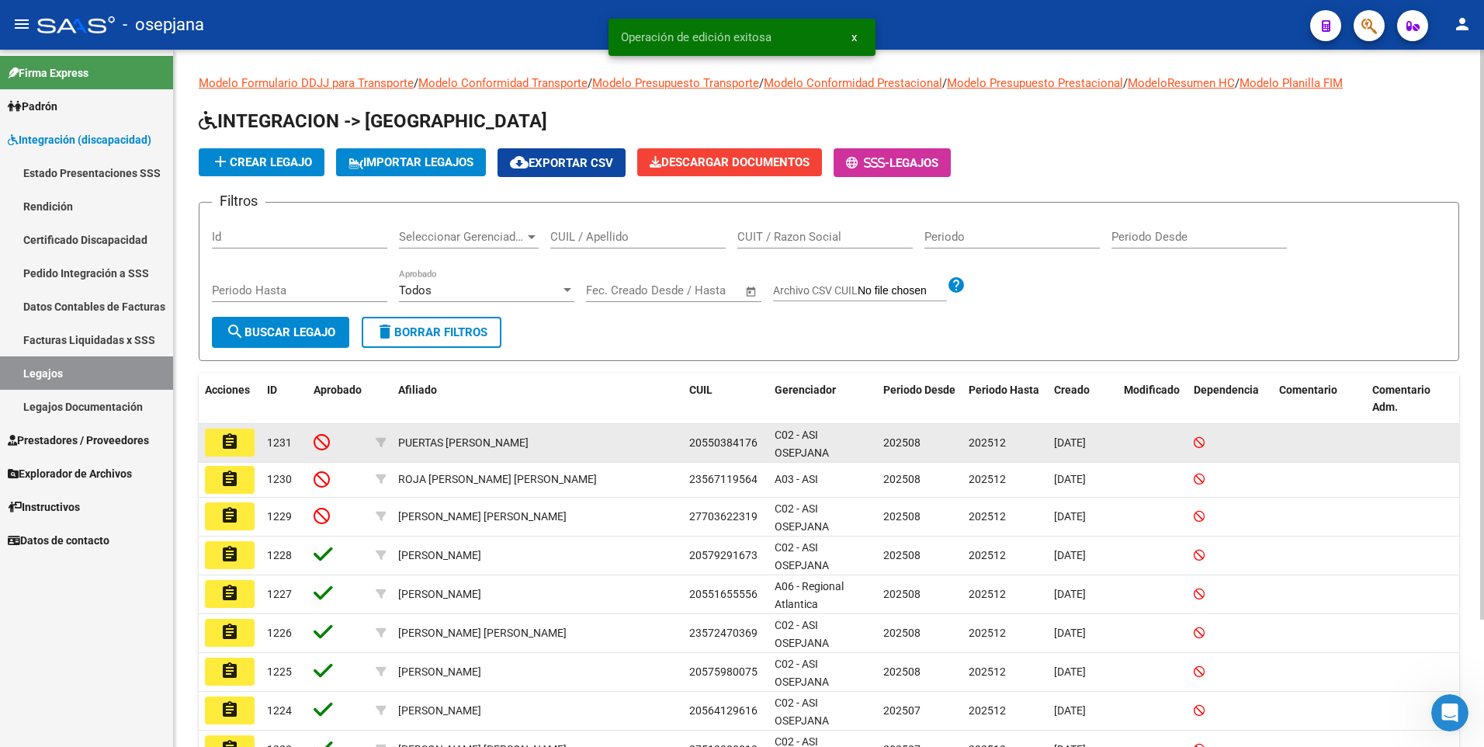
click at [232, 451] on mat-icon "assignment" at bounding box center [229, 441] width 19 height 19
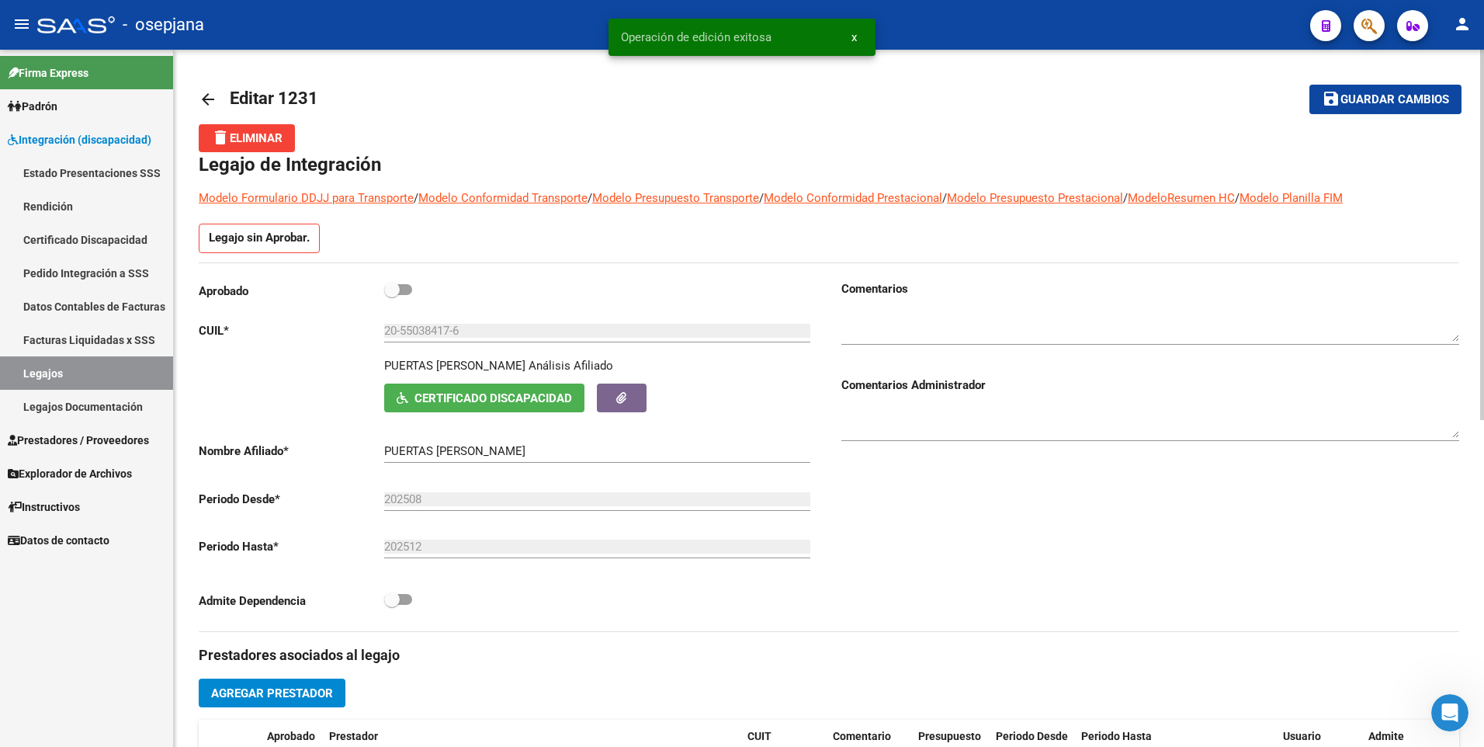
click at [209, 92] on mat-icon "arrow_back" at bounding box center [208, 99] width 19 height 19
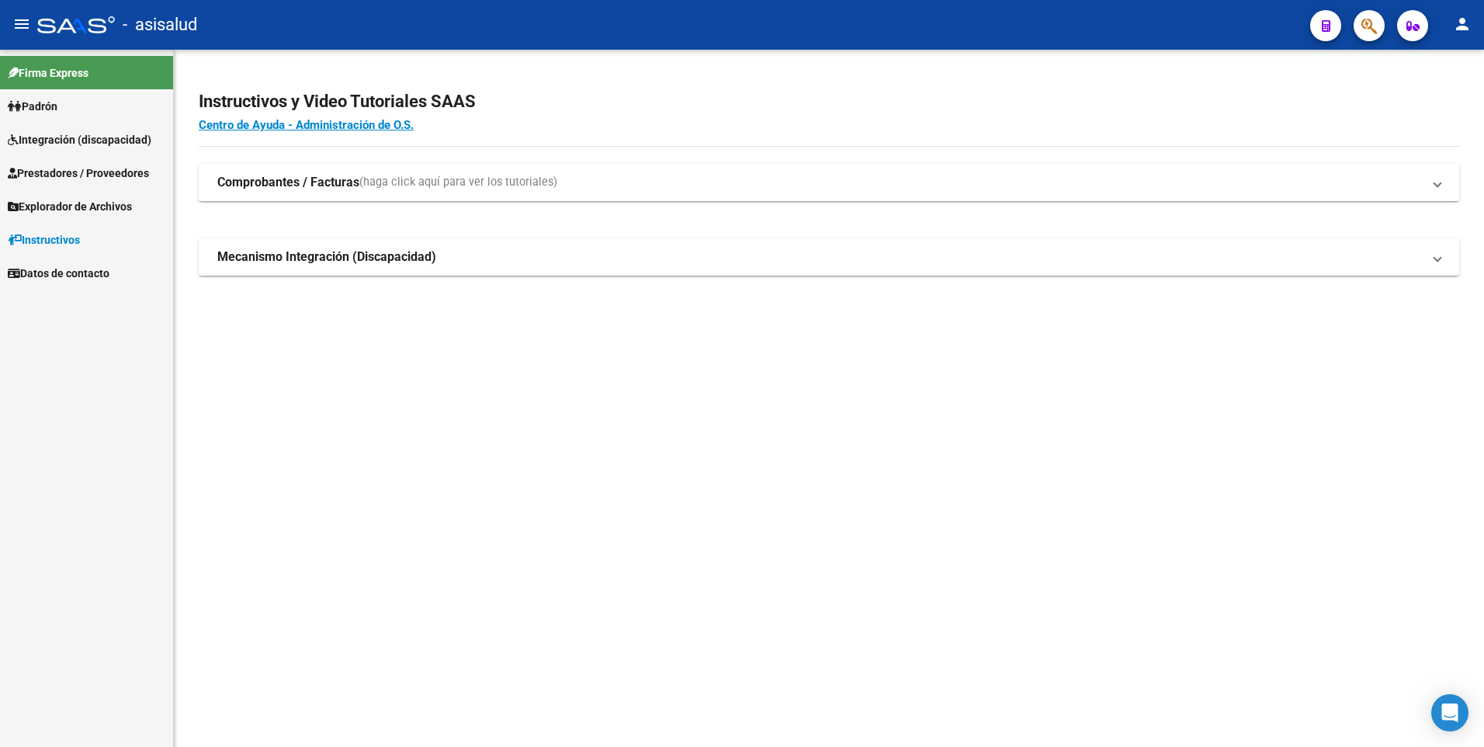
click at [47, 134] on span "Integración (discapacidad)" at bounding box center [80, 139] width 144 height 17
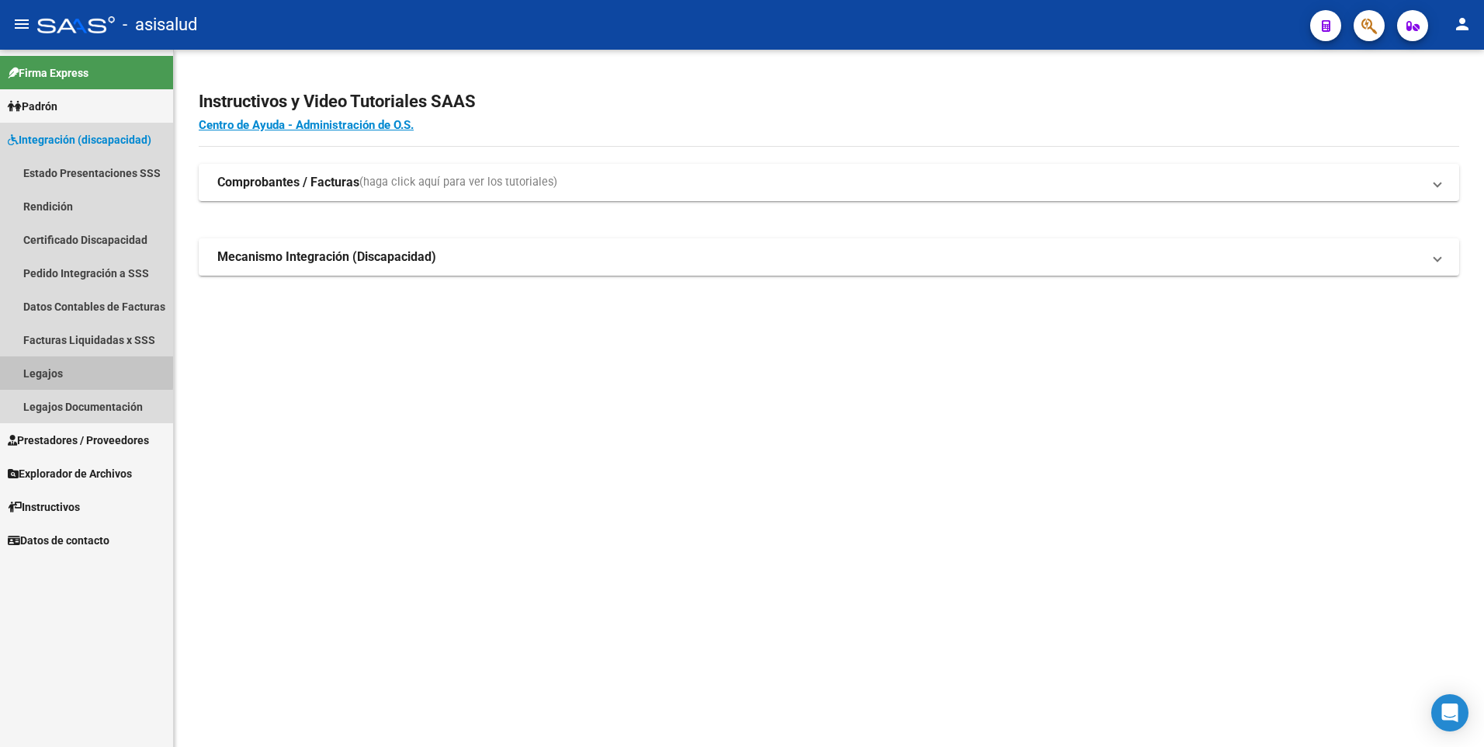
click at [40, 363] on link "Legajos" at bounding box center [86, 372] width 173 height 33
